Goal: Task Accomplishment & Management: Manage account settings

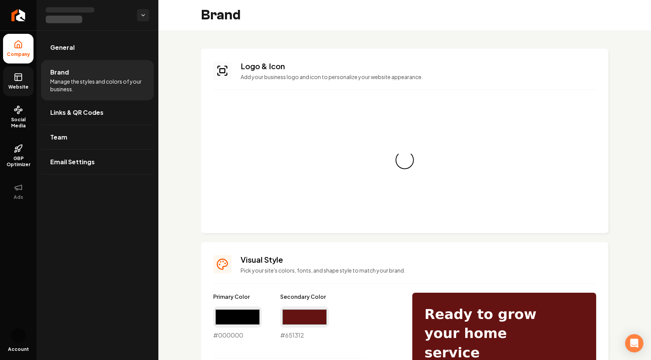
click at [19, 81] on icon at bounding box center [18, 77] width 9 height 9
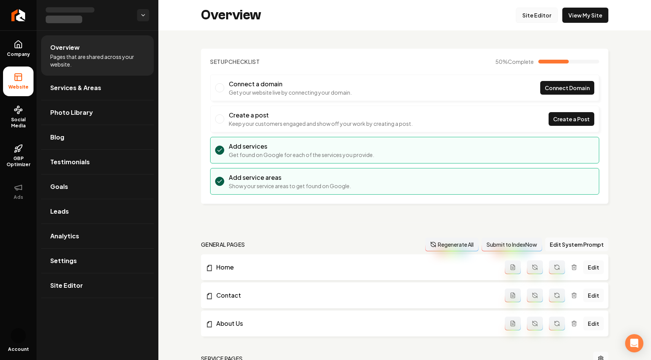
click at [525, 9] on link "Site Editor" at bounding box center [537, 15] width 42 height 15
click at [173, 183] on div "Setup Checklist 50 % Complete Connect a domain Get your website live by connect…" at bounding box center [404, 319] width 492 height 579
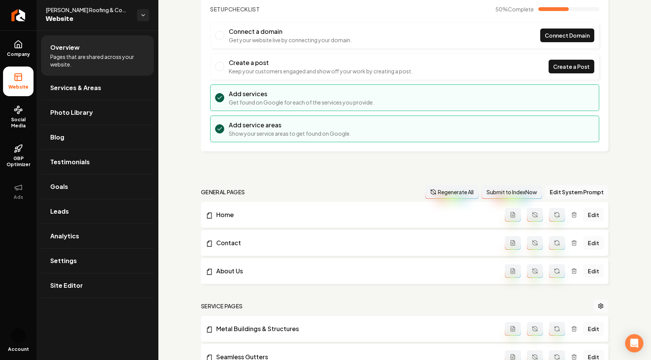
scroll to position [53, 0]
